Goal: Information Seeking & Learning: Understand process/instructions

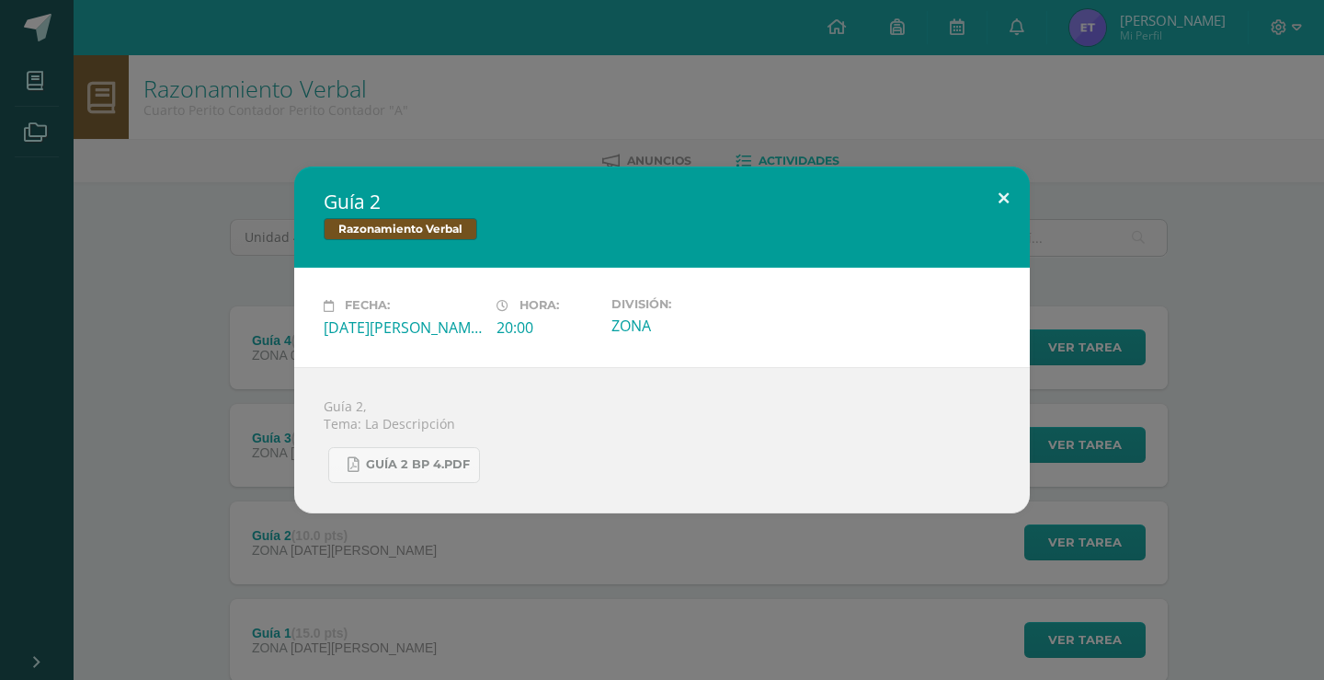
click at [982, 201] on button at bounding box center [1003, 197] width 52 height 63
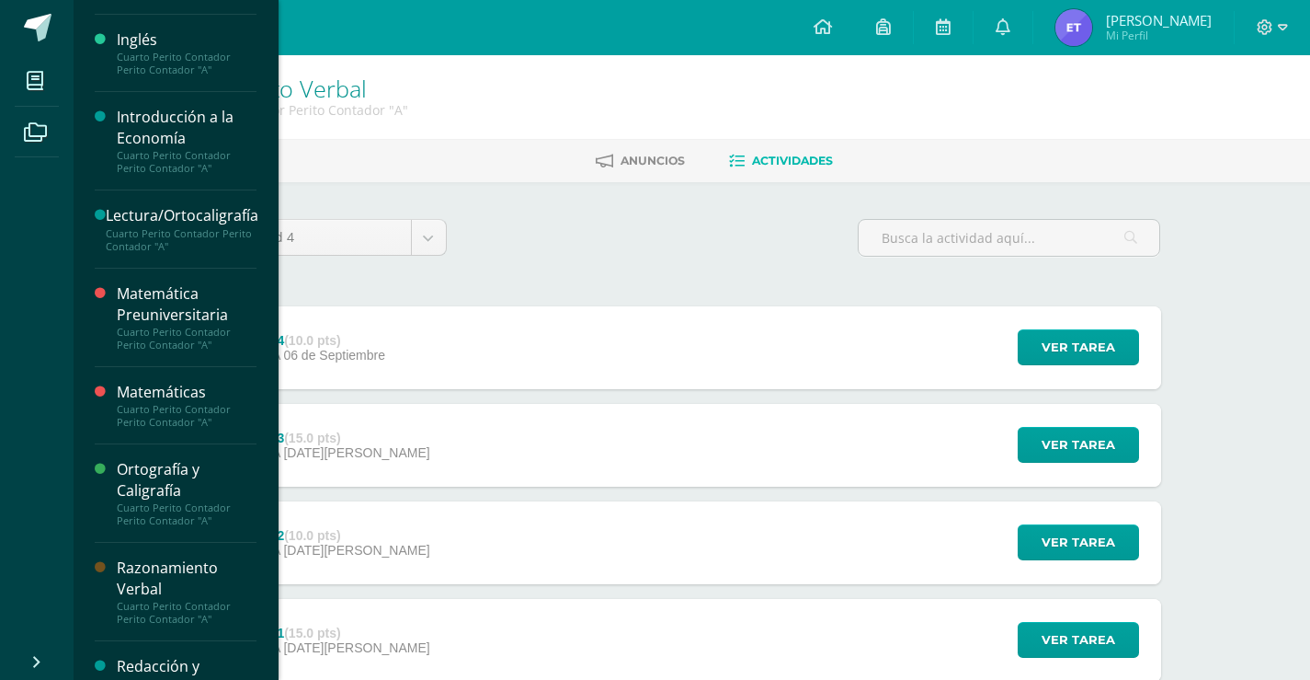
scroll to position [637, 0]
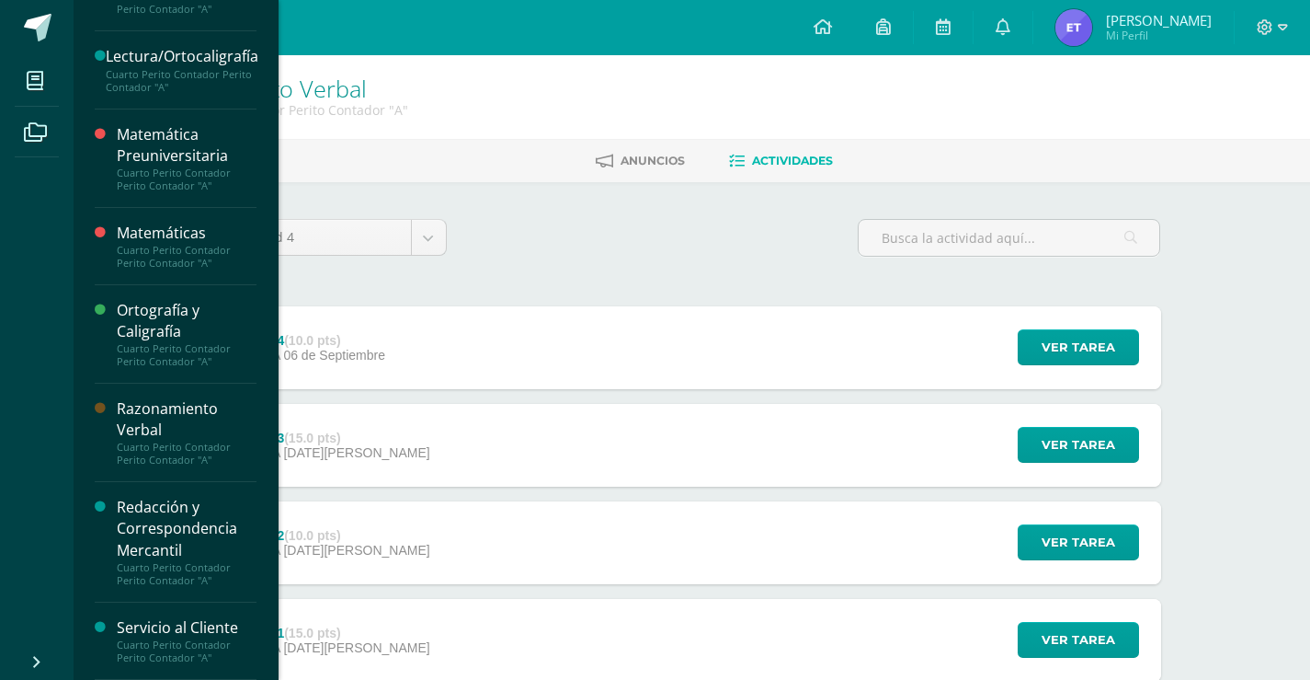
click at [135, 155] on div "Matemática Preuniversitaria" at bounding box center [187, 145] width 140 height 42
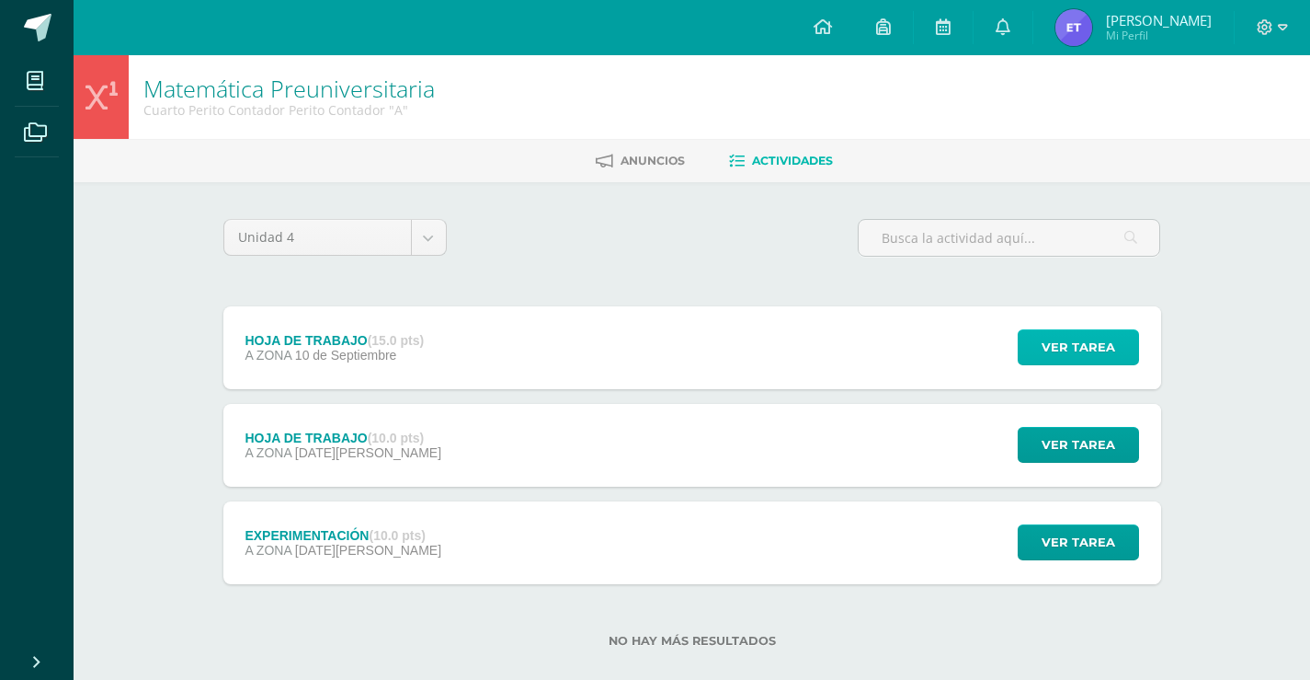
click at [1070, 354] on span "Ver tarea" at bounding box center [1079, 347] width 74 height 34
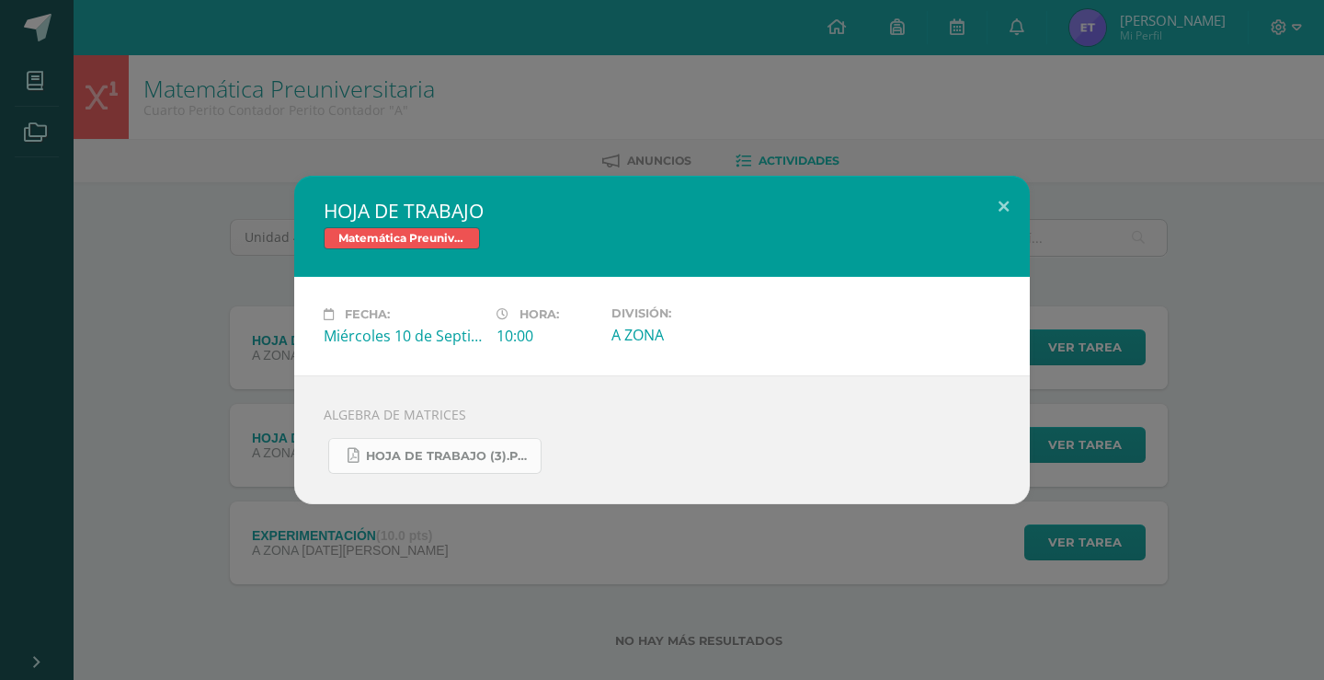
click at [346, 451] on link "HOJA DE TRABAJO (3).pdf" at bounding box center [434, 456] width 213 height 36
